Goal: Information Seeking & Learning: Learn about a topic

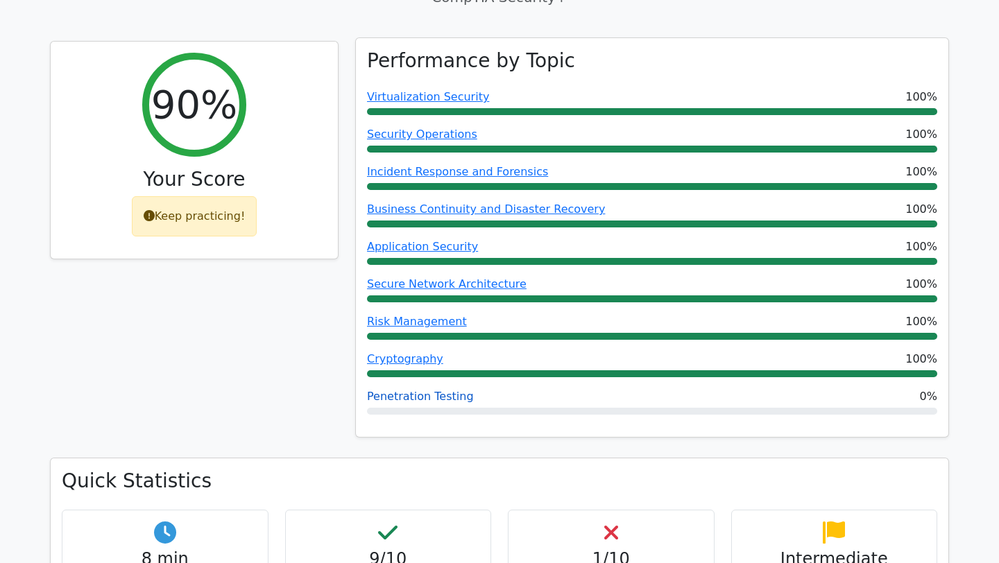
click at [424, 390] on link "Penetration Testing" at bounding box center [420, 396] width 107 height 13
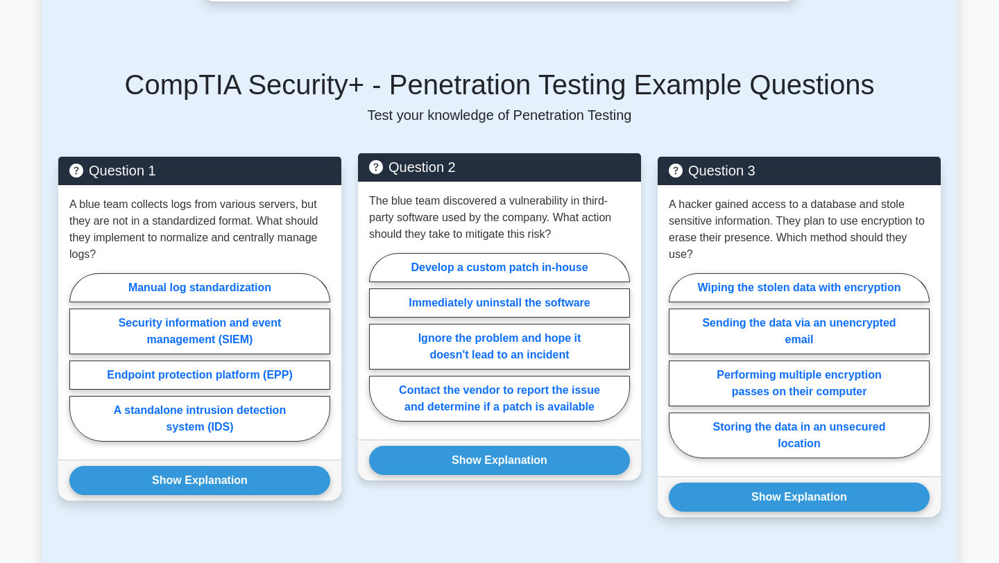
scroll to position [611, 0]
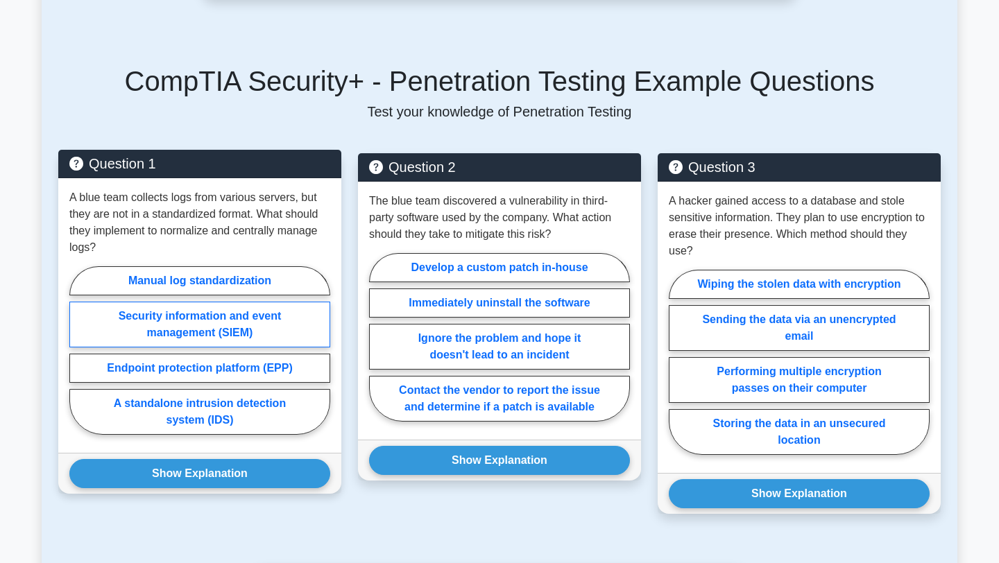
click at [214, 332] on label "Security information and event management (SIEM)" at bounding box center [199, 325] width 261 height 46
click at [78, 350] on input "Security information and event management (SIEM)" at bounding box center [73, 354] width 9 height 9
radio input "true"
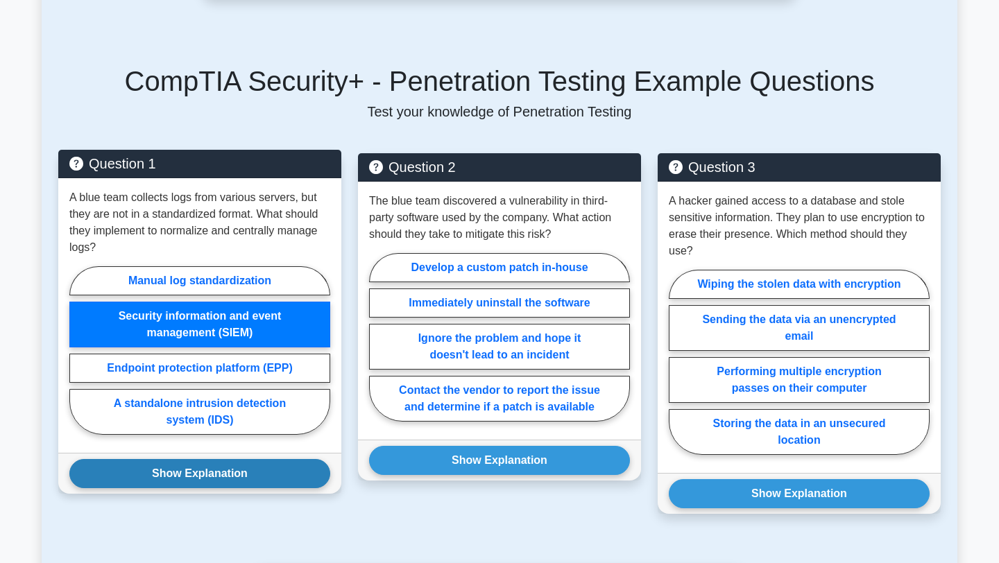
click at [189, 472] on button "Show Explanation" at bounding box center [199, 473] width 261 height 29
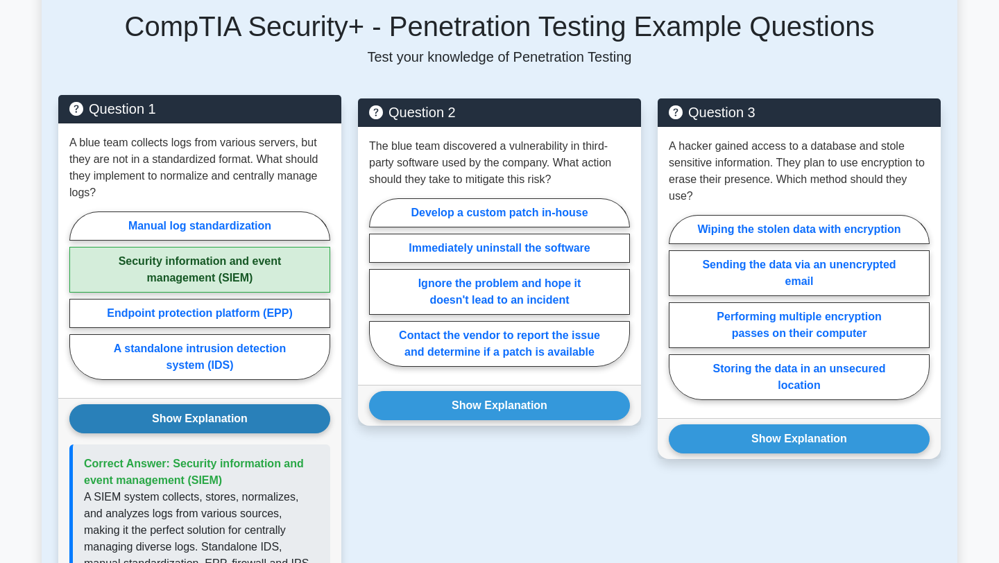
scroll to position [677, 0]
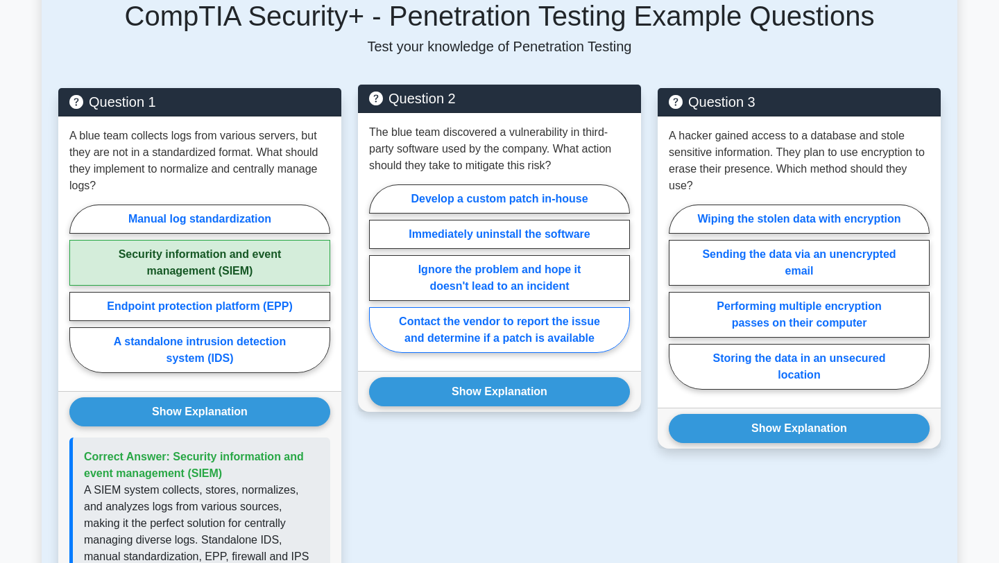
click at [507, 323] on label "Contact the vendor to report the issue and determine if a patch is available" at bounding box center [499, 330] width 261 height 46
click at [378, 278] on input "Contact the vendor to report the issue and determine if a patch is available" at bounding box center [373, 273] width 9 height 9
radio input "true"
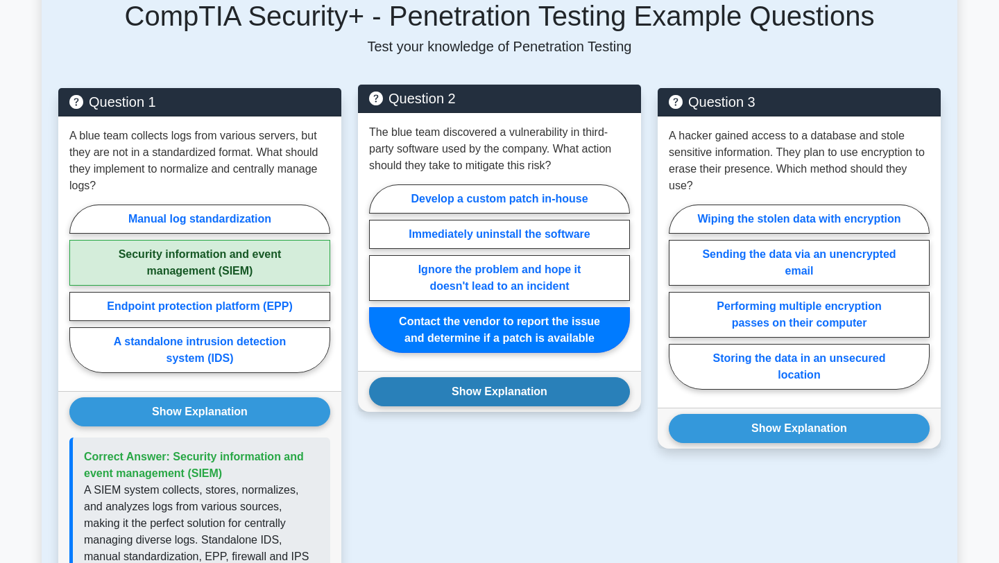
click at [491, 389] on button "Show Explanation" at bounding box center [499, 391] width 261 height 29
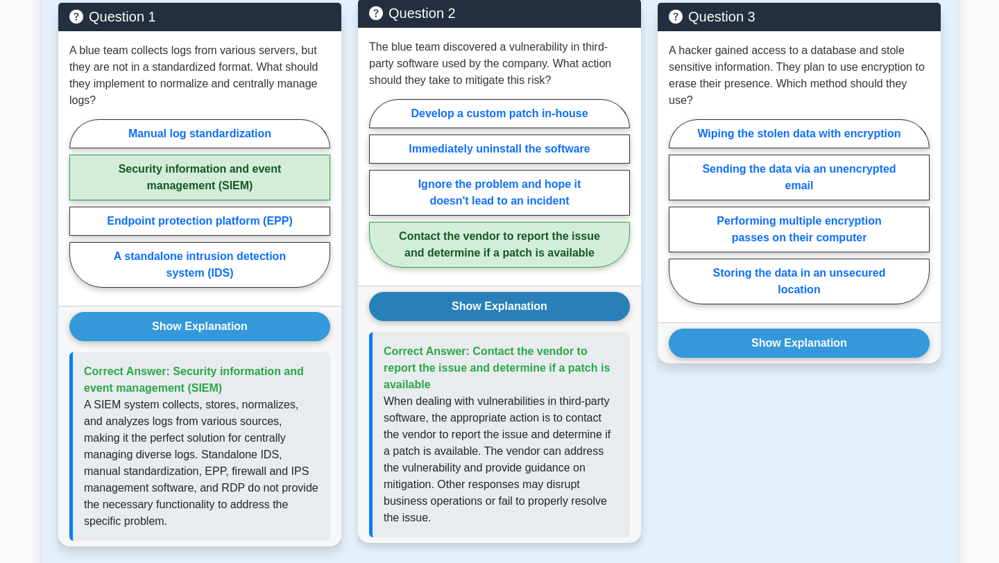
scroll to position [764, 0]
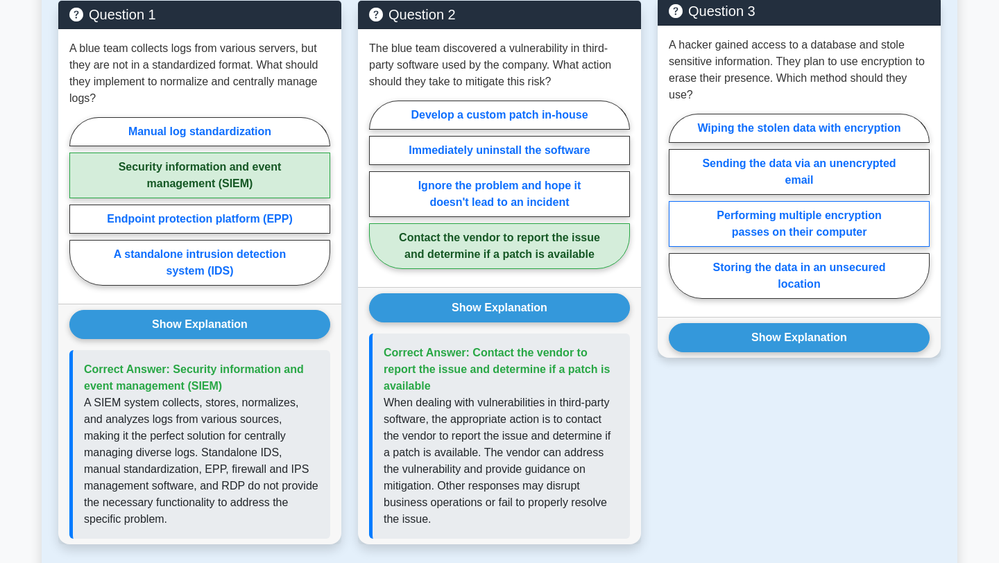
click at [779, 214] on label "Performing multiple encryption passes on their computer" at bounding box center [799, 224] width 261 height 46
click at [678, 214] on input "Performing multiple encryption passes on their computer" at bounding box center [673, 210] width 9 height 9
radio input "true"
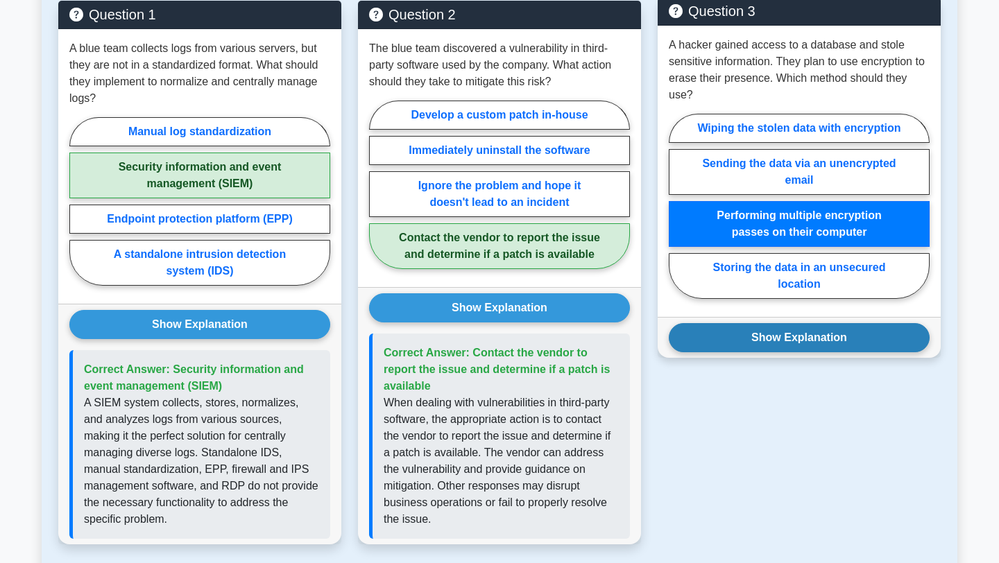
click at [780, 337] on button "Show Explanation" at bounding box center [799, 337] width 261 height 29
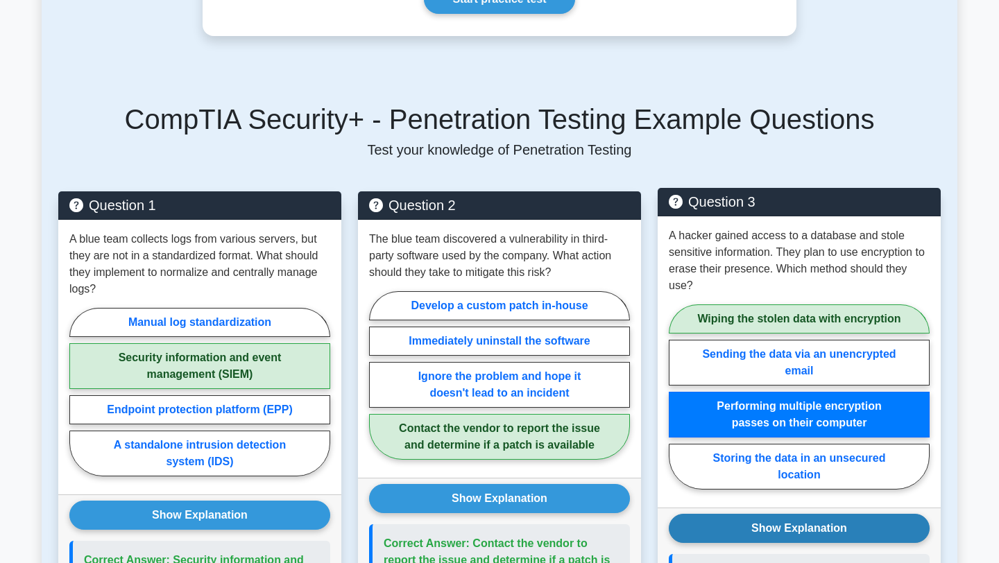
scroll to position [575, 0]
